Goal: Find specific page/section: Find specific page/section

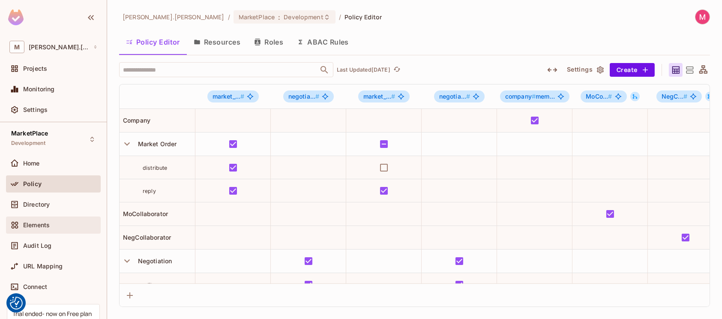
click at [43, 230] on div "Elements" at bounding box center [53, 224] width 95 height 17
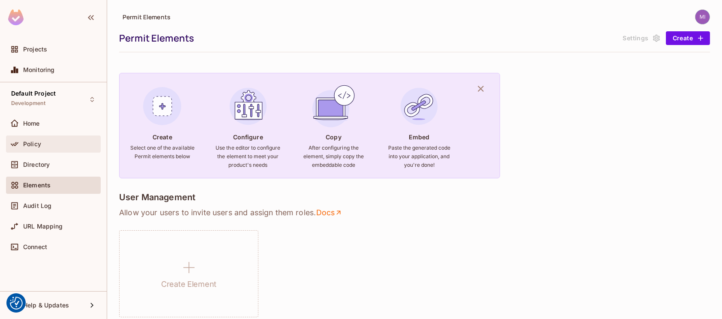
click at [51, 139] on div "Policy" at bounding box center [53, 144] width 88 height 10
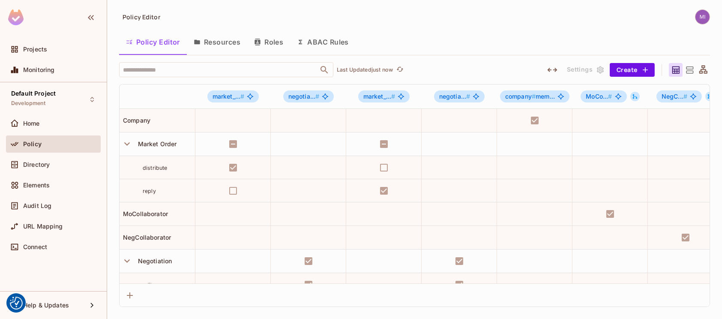
click at [210, 40] on button "Resources" at bounding box center [217, 41] width 60 height 21
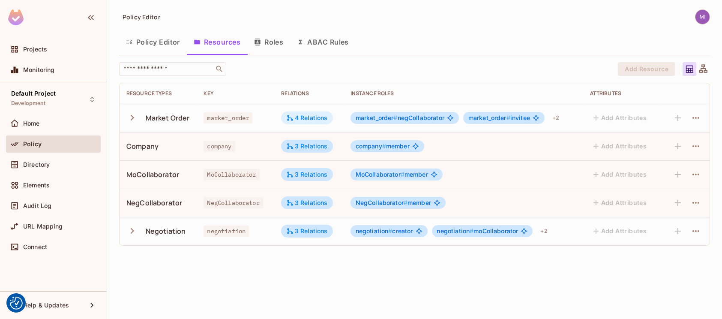
click at [328, 120] on div "4 Relations" at bounding box center [307, 118] width 42 height 8
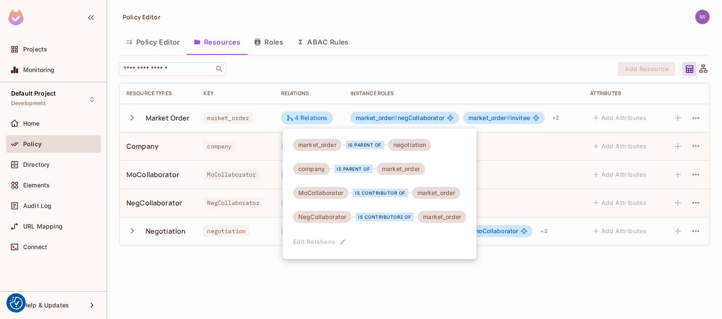
click at [376, 120] on div at bounding box center [361, 159] width 722 height 319
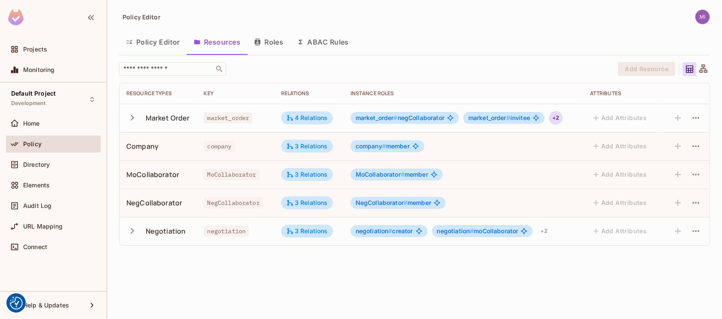
click at [376, 120] on div "+ 2" at bounding box center [556, 118] width 14 height 14
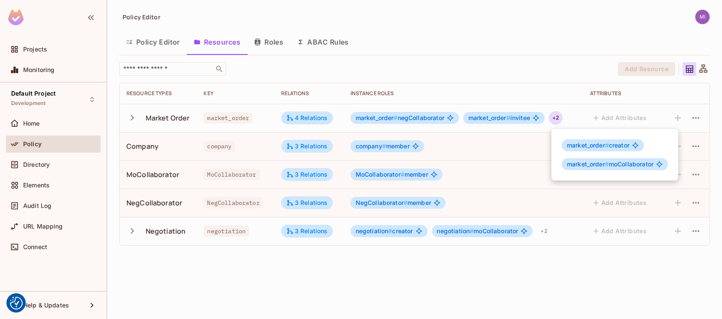
click at [376, 120] on div at bounding box center [361, 159] width 722 height 319
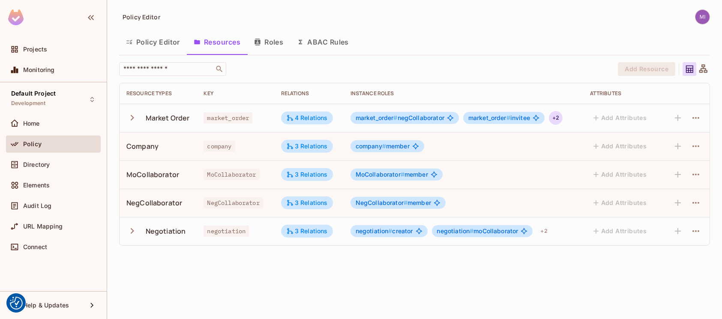
click at [376, 120] on div "+ 2" at bounding box center [556, 118] width 14 height 14
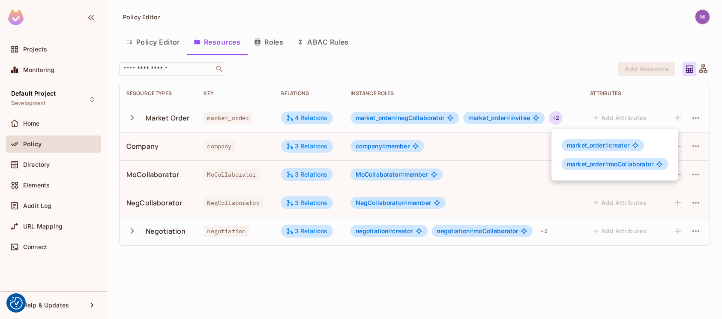
click at [376, 158] on div at bounding box center [361, 159] width 722 height 319
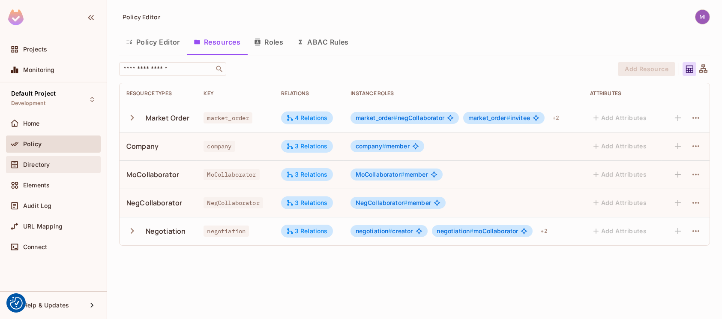
click at [43, 164] on span "Directory" at bounding box center [36, 164] width 27 height 7
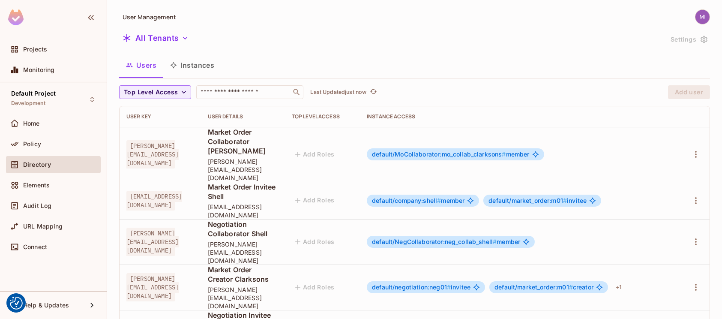
click at [199, 67] on button "Instances" at bounding box center [192, 64] width 58 height 21
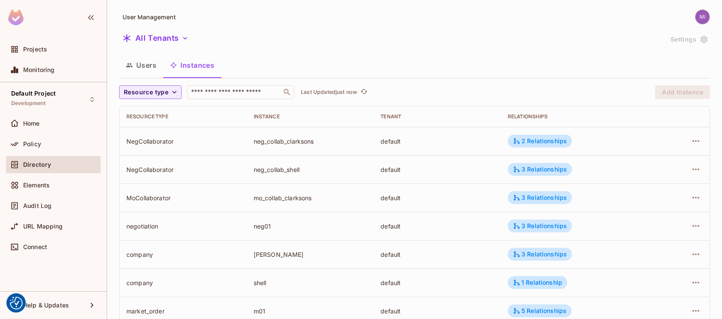
click at [128, 65] on icon "button" at bounding box center [129, 65] width 7 height 7
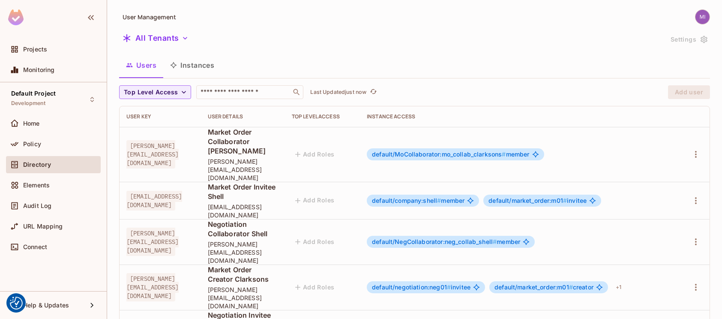
click at [376, 150] on span "default/MoCollaborator:mo_collab_clarksons #" at bounding box center [439, 153] width 134 height 7
click at [376, 280] on div "+ 1" at bounding box center [618, 287] width 12 height 14
click at [230, 156] on div at bounding box center [361, 159] width 722 height 319
click at [230, 156] on div "Market Order Collaborator [PERSON_NAME] [PERSON_NAME][EMAIL_ADDRESS][DOMAIN_NAM…" at bounding box center [243, 154] width 70 height 54
click at [233, 132] on span "Market Order Collaborator [PERSON_NAME]" at bounding box center [243, 141] width 70 height 28
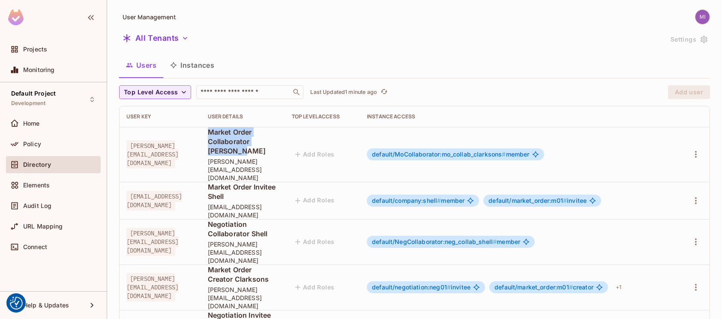
drag, startPoint x: 233, startPoint y: 132, endPoint x: 261, endPoint y: 151, distance: 33.4
click at [261, 151] on span "Market Order Collaborator [PERSON_NAME]" at bounding box center [243, 141] width 70 height 28
drag, startPoint x: 261, startPoint y: 151, endPoint x: 237, endPoint y: 139, distance: 26.8
click at [237, 139] on span "Market Order Collaborator [PERSON_NAME]" at bounding box center [243, 141] width 70 height 28
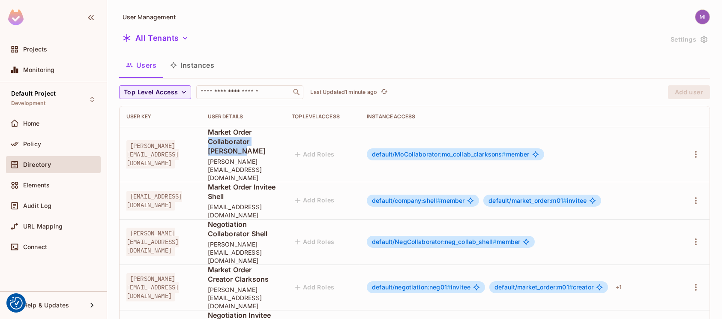
click at [237, 139] on span "Market Order Collaborator [PERSON_NAME]" at bounding box center [243, 141] width 70 height 28
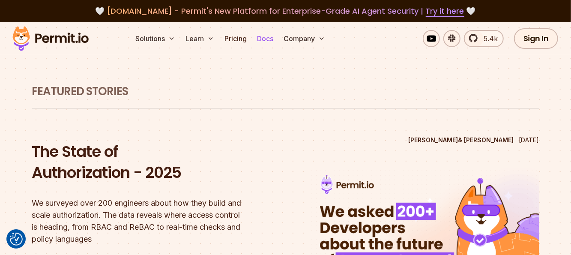
click at [269, 42] on link "Docs" at bounding box center [265, 38] width 23 height 17
